Goal: Task Accomplishment & Management: Use online tool/utility

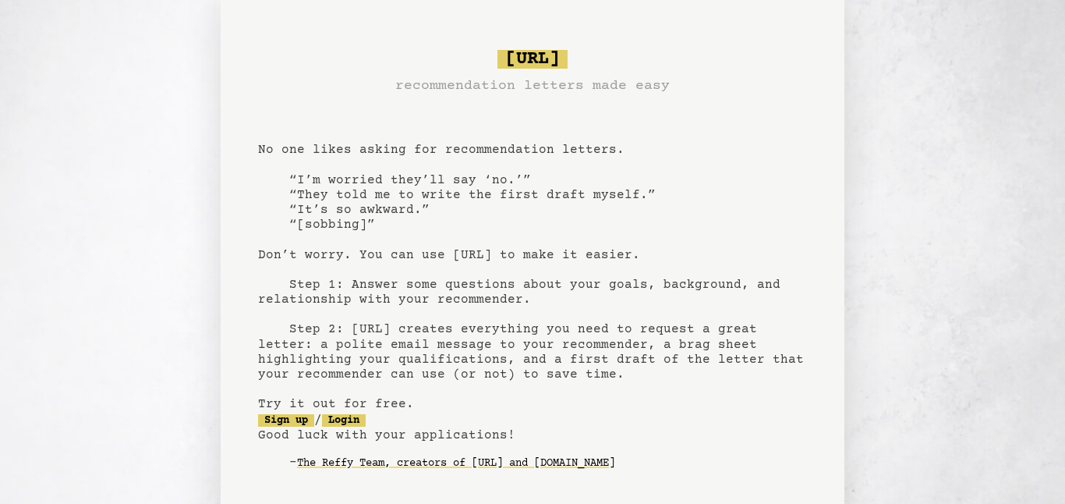
click at [301, 182] on pre "bragsheet.ai recommendation letters made easy No one likes asking for recommend…" at bounding box center [532, 272] width 549 height 457
click at [324, 153] on pre "bragsheet.ai recommendation letters made easy No one likes asking for recommend…" at bounding box center [532, 272] width 549 height 457
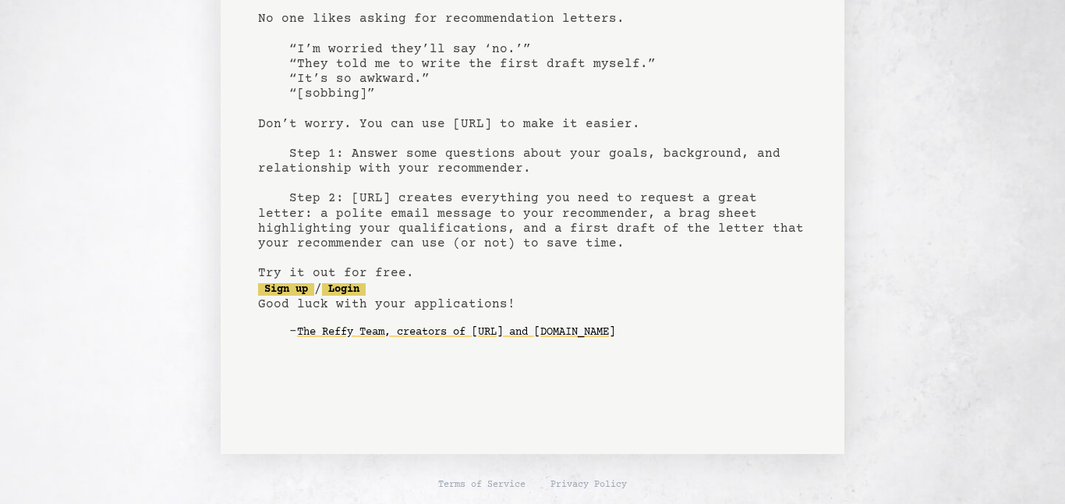
scroll to position [129, 0]
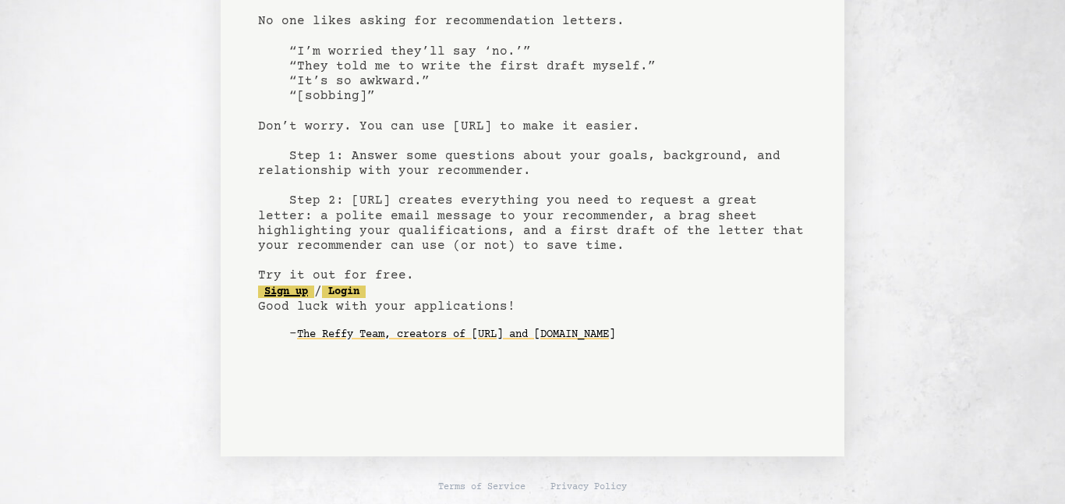
click at [306, 289] on link "Sign up" at bounding box center [286, 291] width 56 height 12
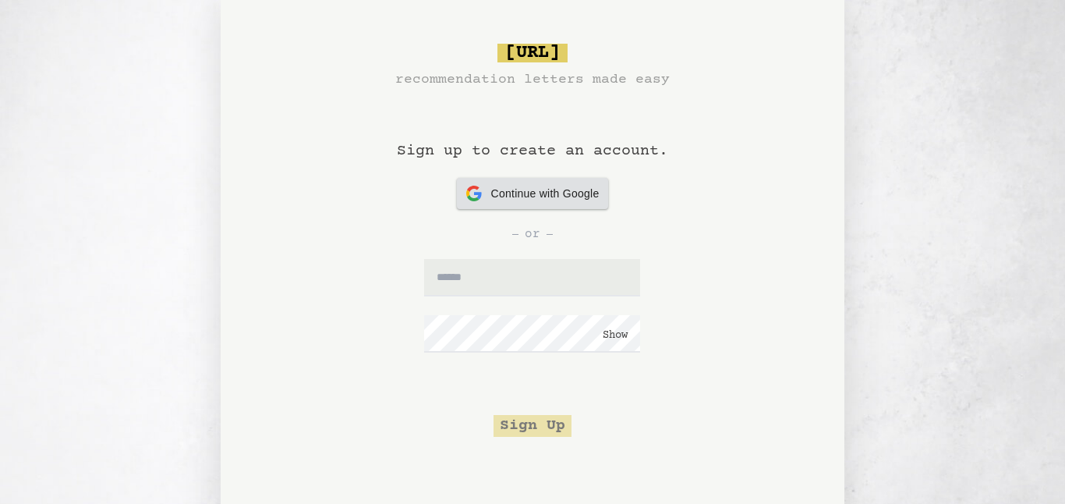
click at [536, 190] on span "Continue with Google" at bounding box center [545, 194] width 108 height 16
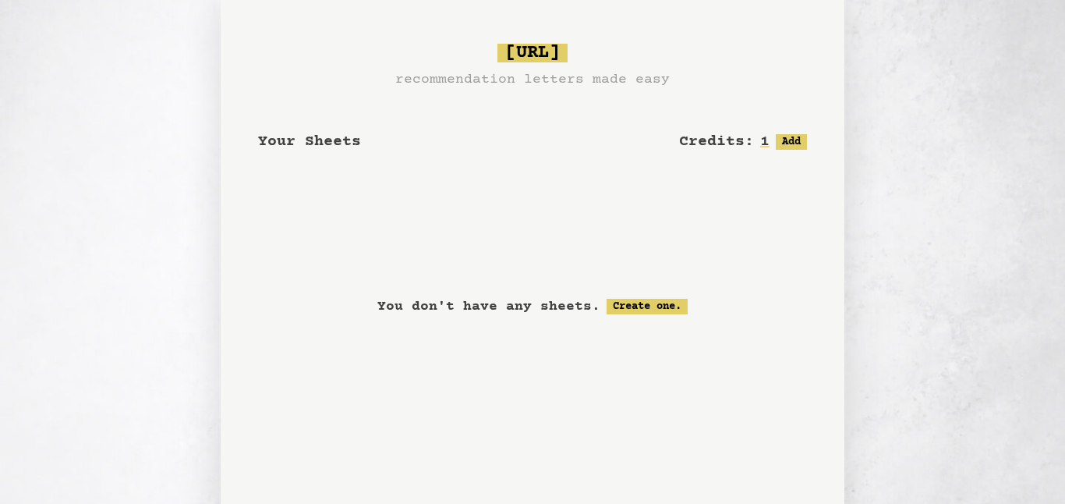
click at [342, 147] on span "Your Sheets" at bounding box center [309, 142] width 103 height 18
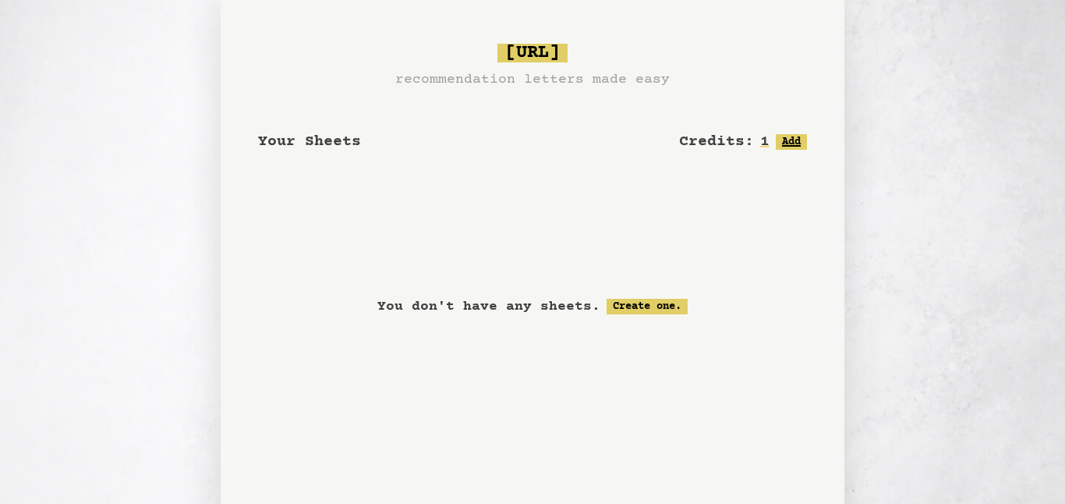
click at [787, 140] on button "Add" at bounding box center [791, 142] width 31 height 16
